Goal: Find specific page/section: Find specific page/section

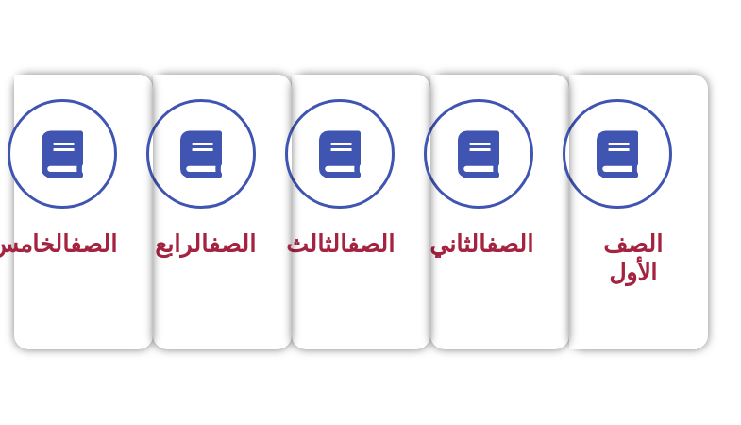
scroll to position [472, 0]
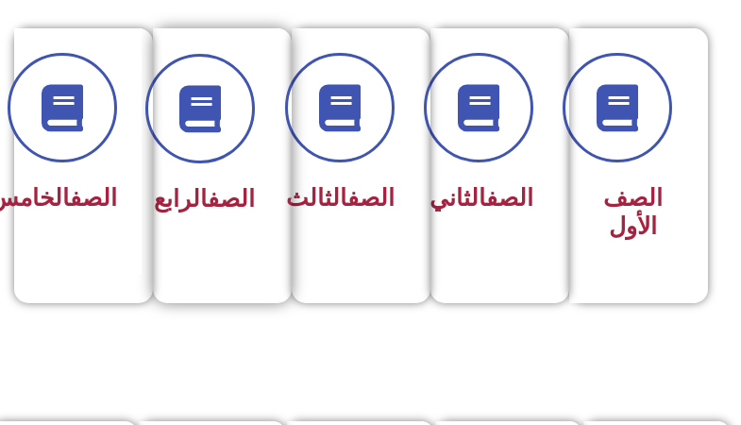
click at [221, 187] on link "الصف" at bounding box center [231, 198] width 47 height 27
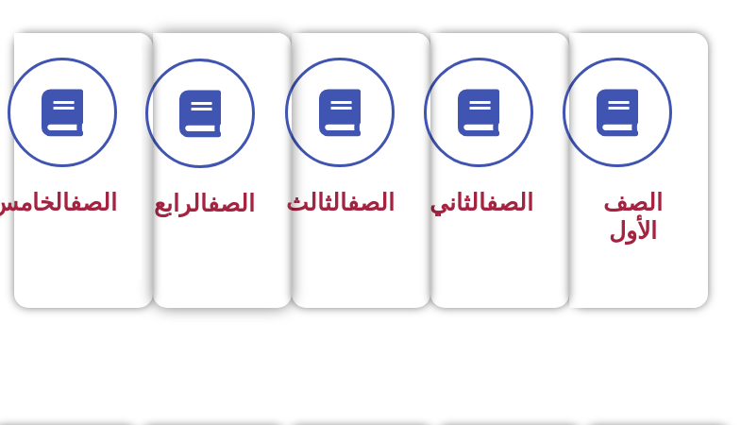
click at [229, 161] on div at bounding box center [216, 114] width 76 height 110
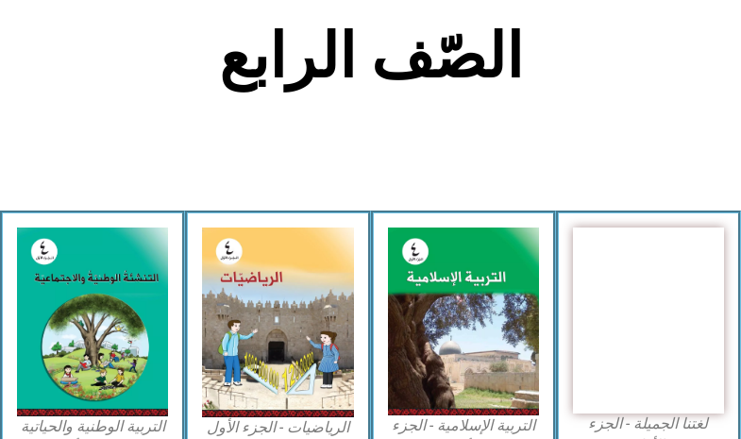
scroll to position [661, 0]
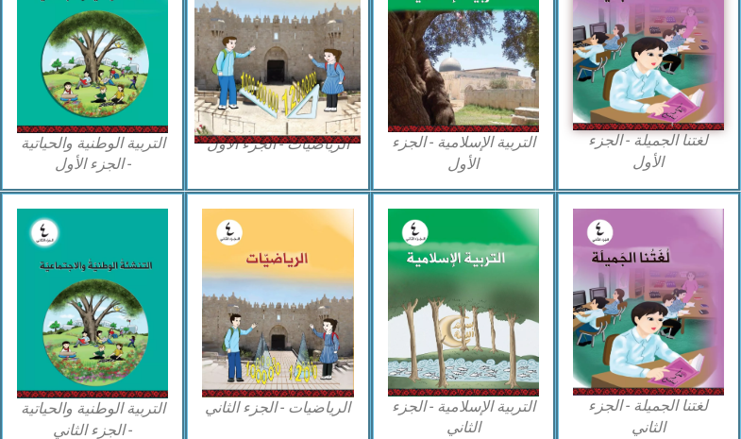
click at [290, 85] on img at bounding box center [278, 39] width 166 height 209
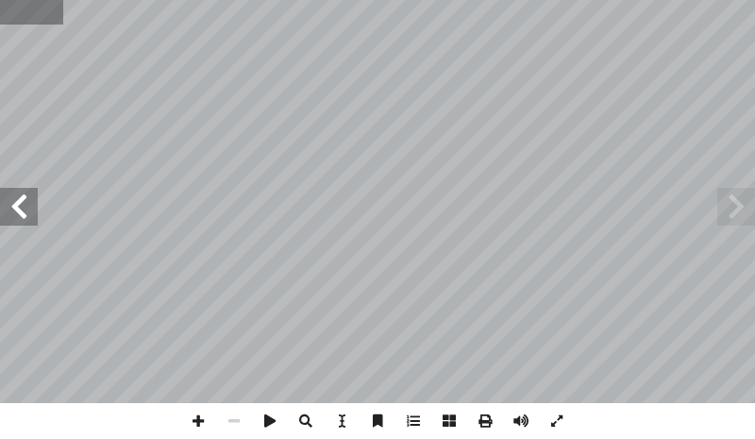
click at [29, 15] on input "text" at bounding box center [31, 12] width 63 height 25
type input "**"
click at [32, 200] on span at bounding box center [19, 207] width 38 height 38
click at [196, 416] on span at bounding box center [198, 421] width 36 height 36
click at [186, 422] on span at bounding box center [198, 421] width 36 height 36
